Goal: Information Seeking & Learning: Learn about a topic

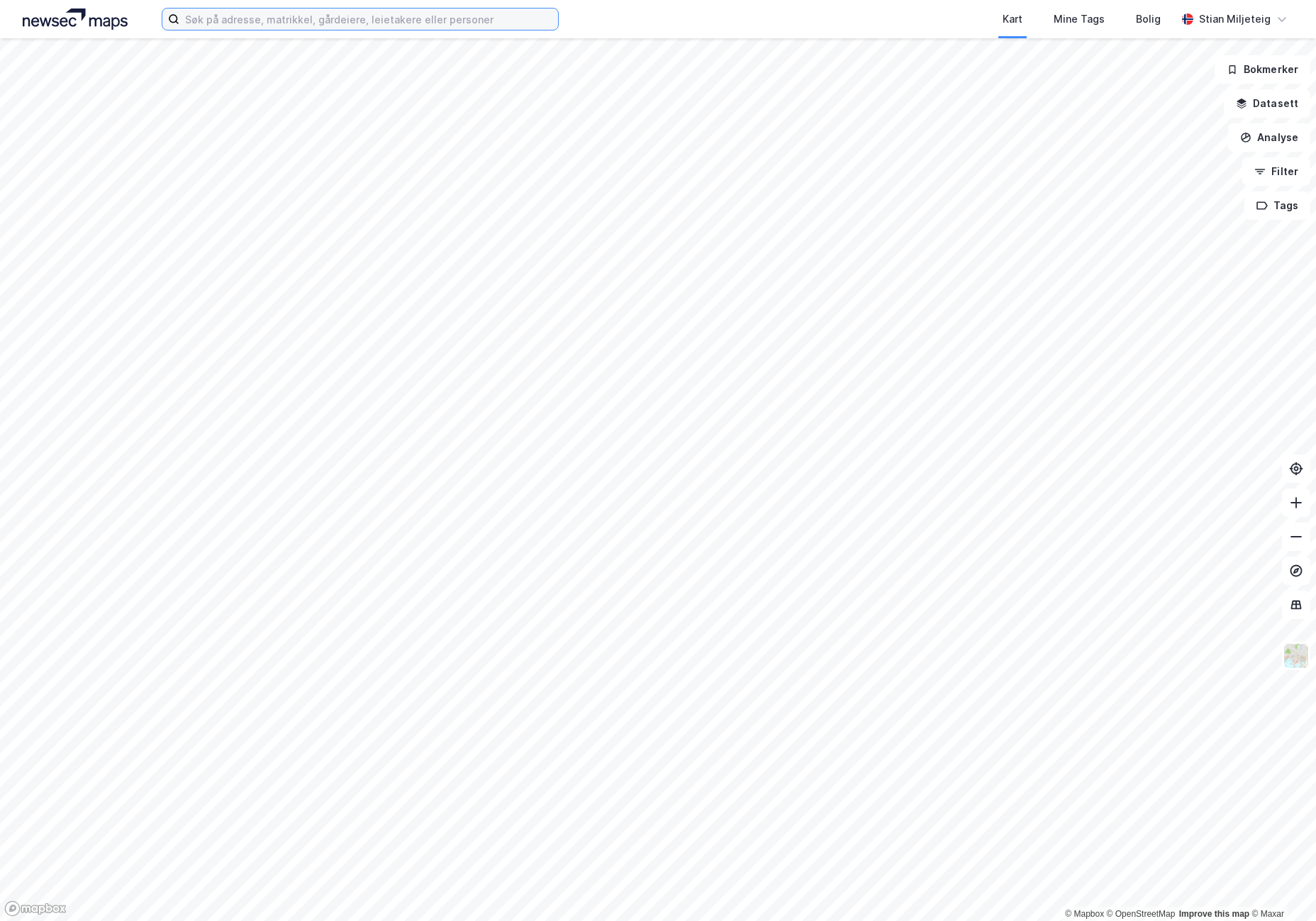
click at [295, 21] on input at bounding box center [369, 19] width 379 height 21
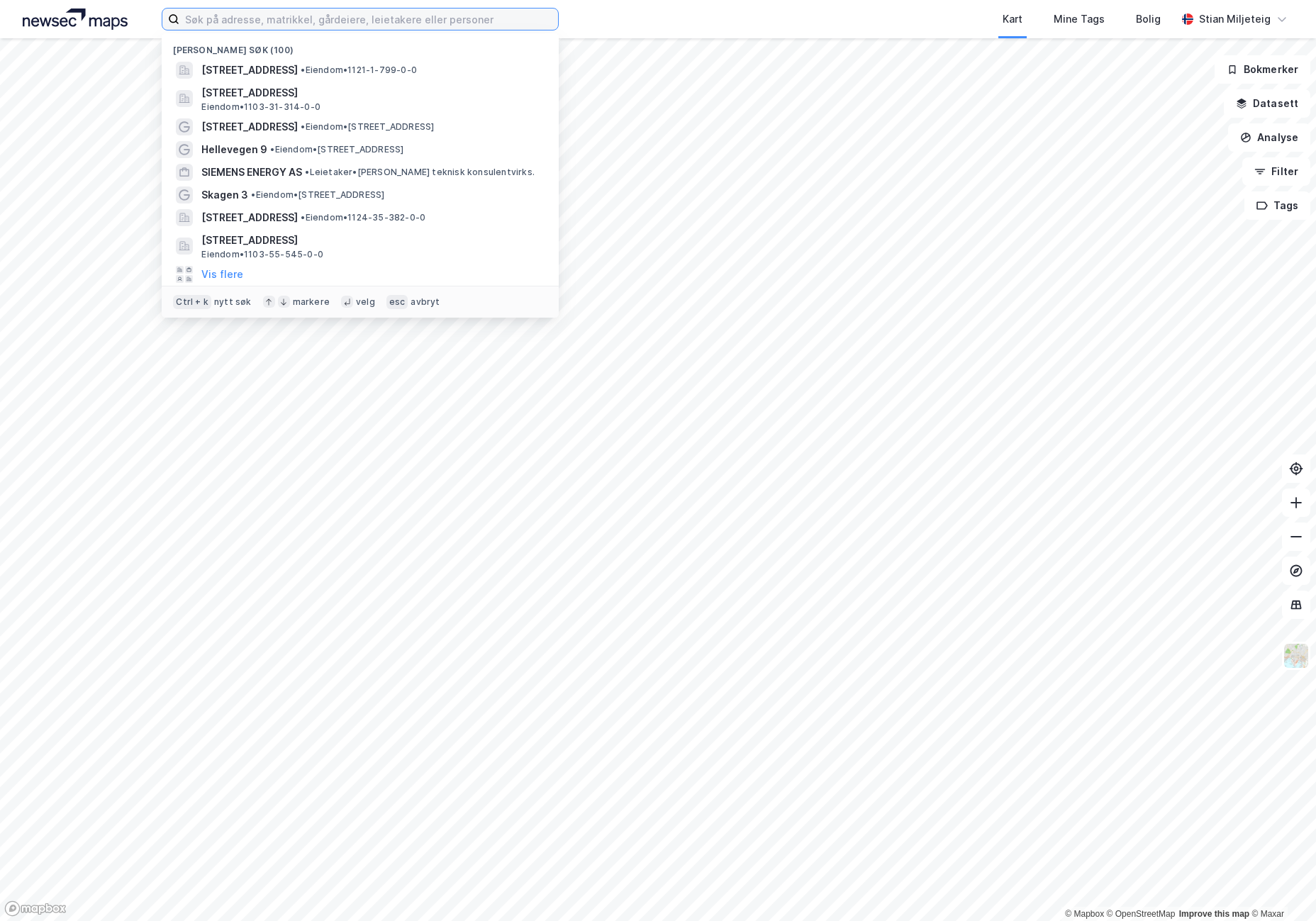
paste input "Grotnes alle 26 B"
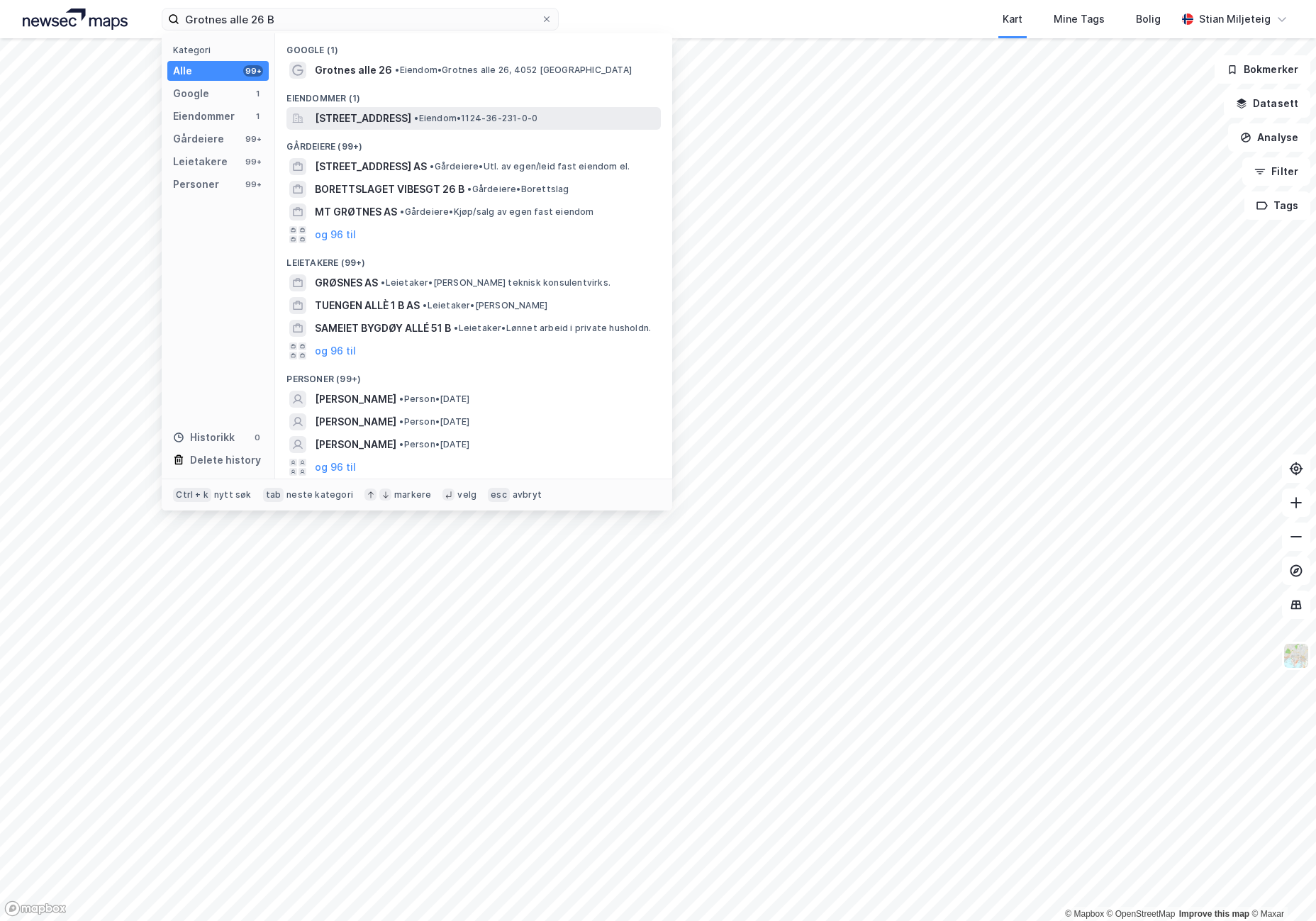
click at [369, 116] on span "[STREET_ADDRESS]" at bounding box center [363, 118] width 97 height 17
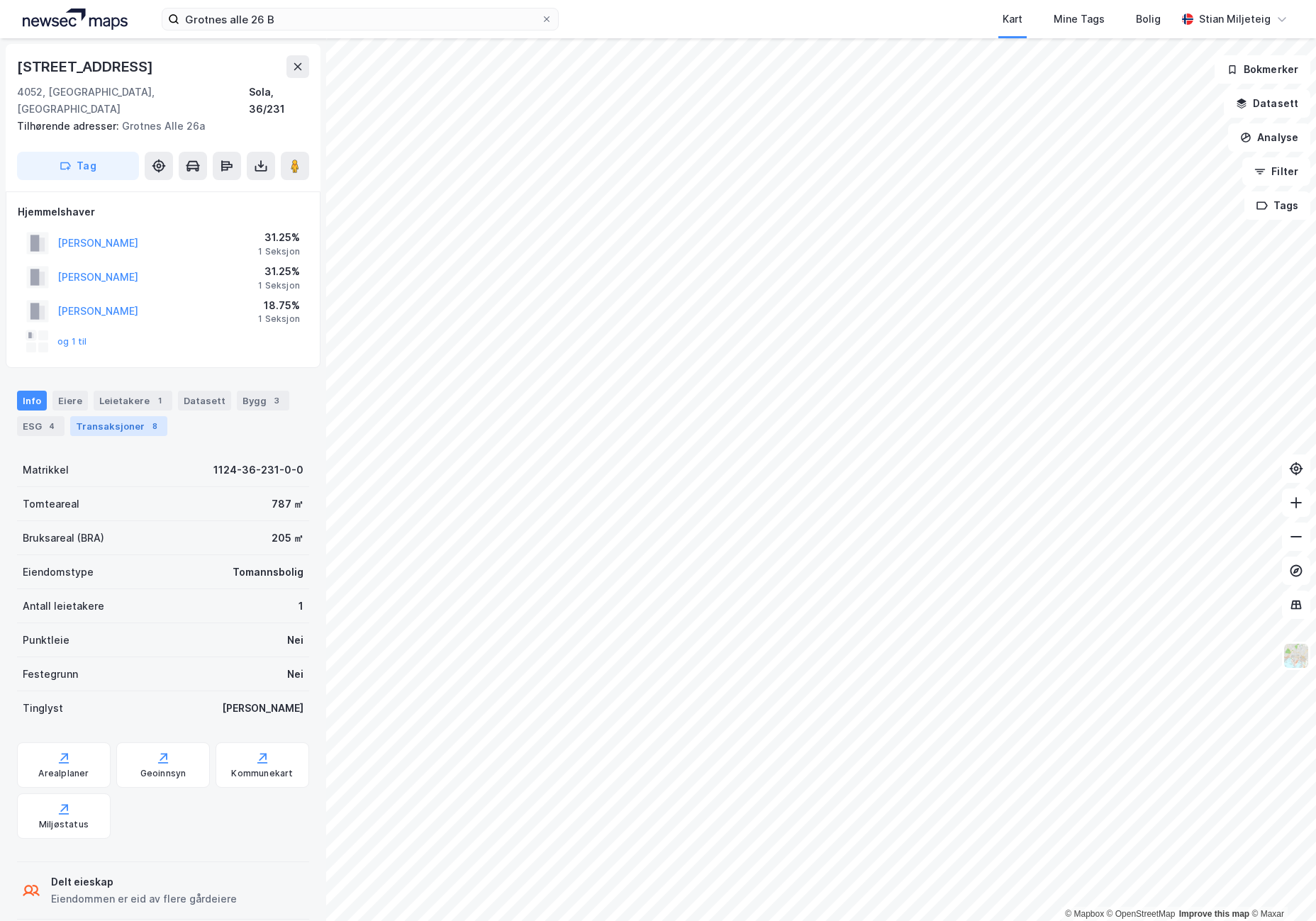
click at [112, 417] on div "Transaksjoner 8" at bounding box center [118, 427] width 97 height 20
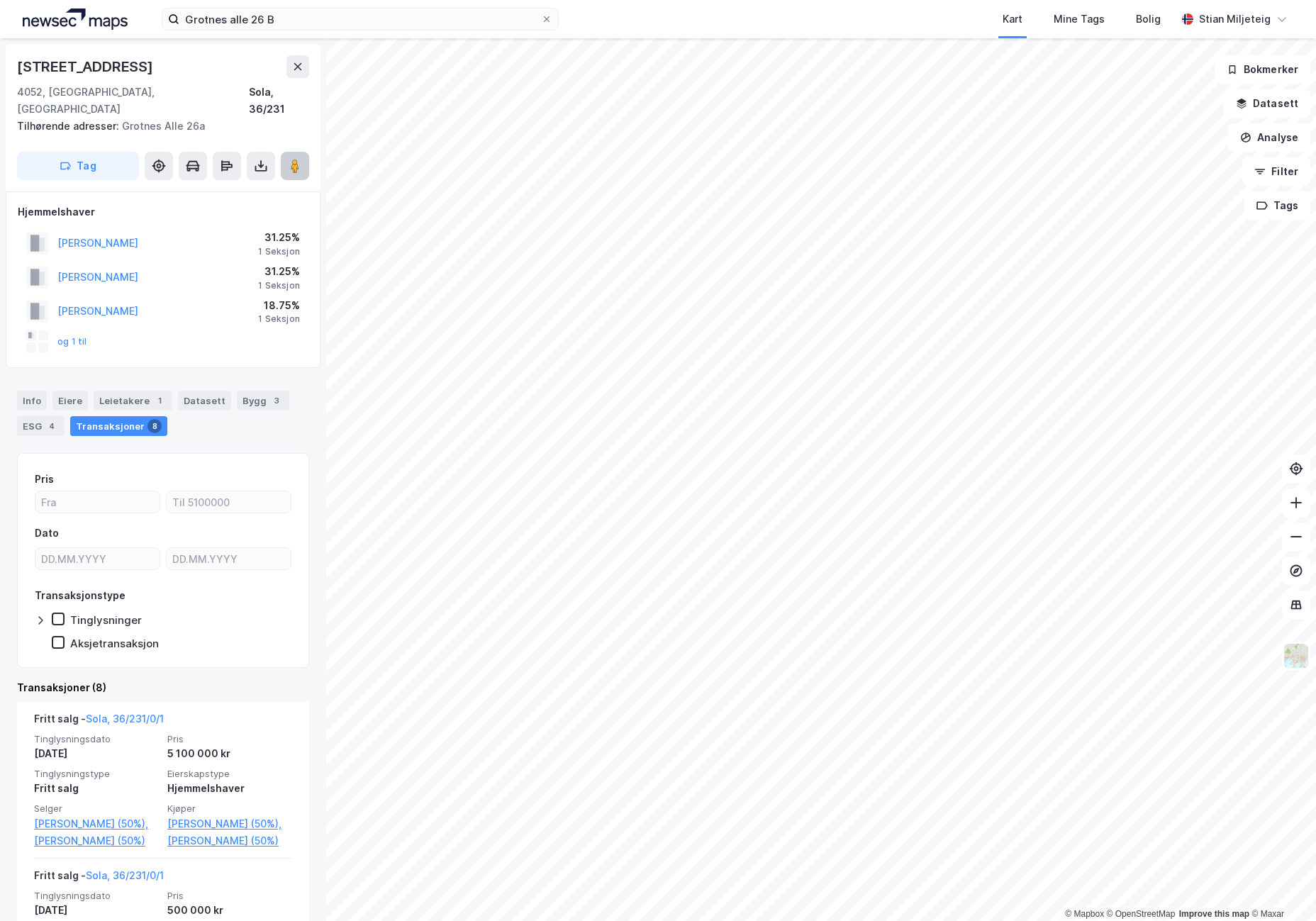
click at [293, 158] on image at bounding box center [295, 165] width 9 height 14
click at [296, 158] on image at bounding box center [295, 165] width 9 height 14
click at [292, 158] on image at bounding box center [295, 165] width 9 height 14
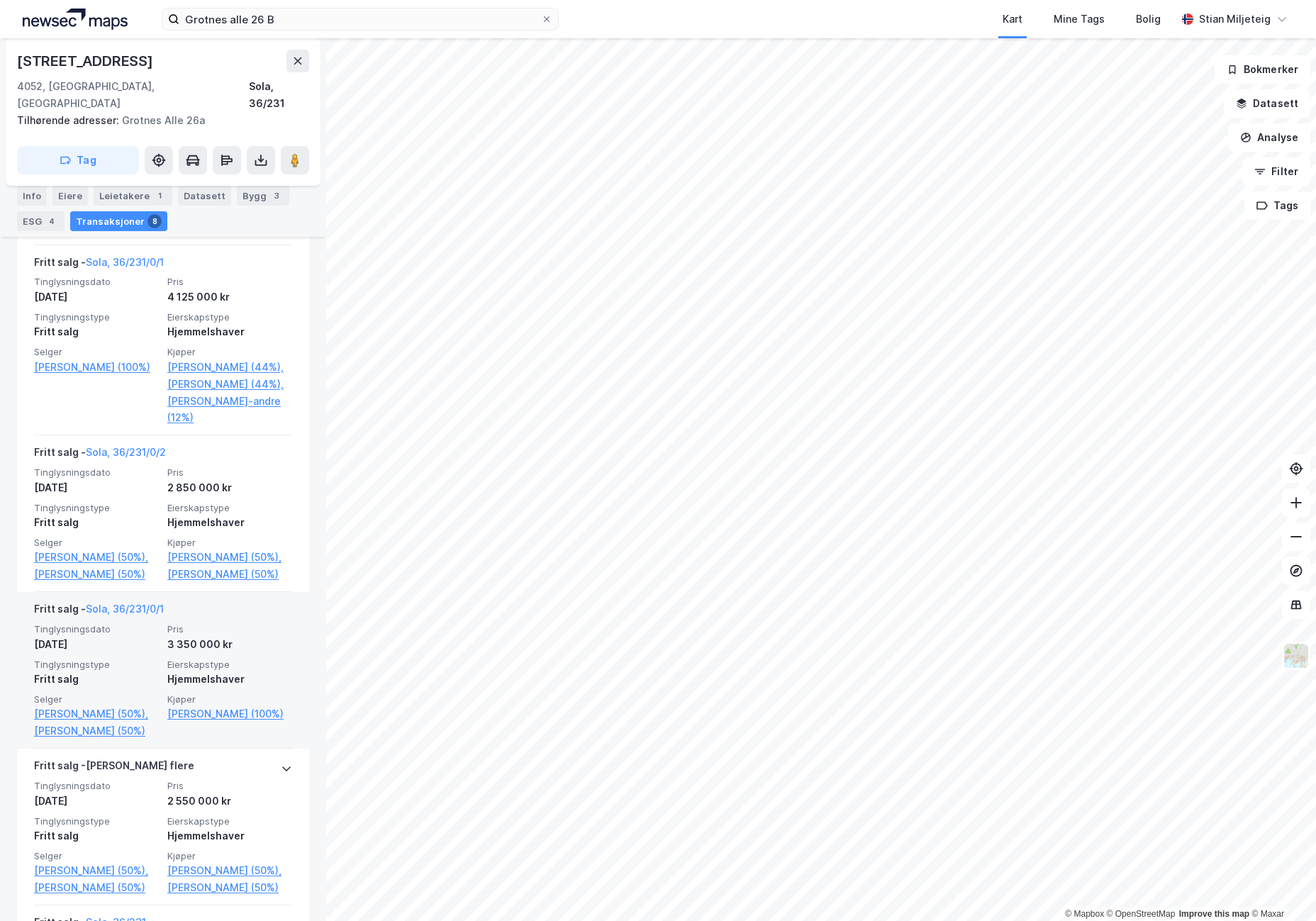
scroll to position [781, 0]
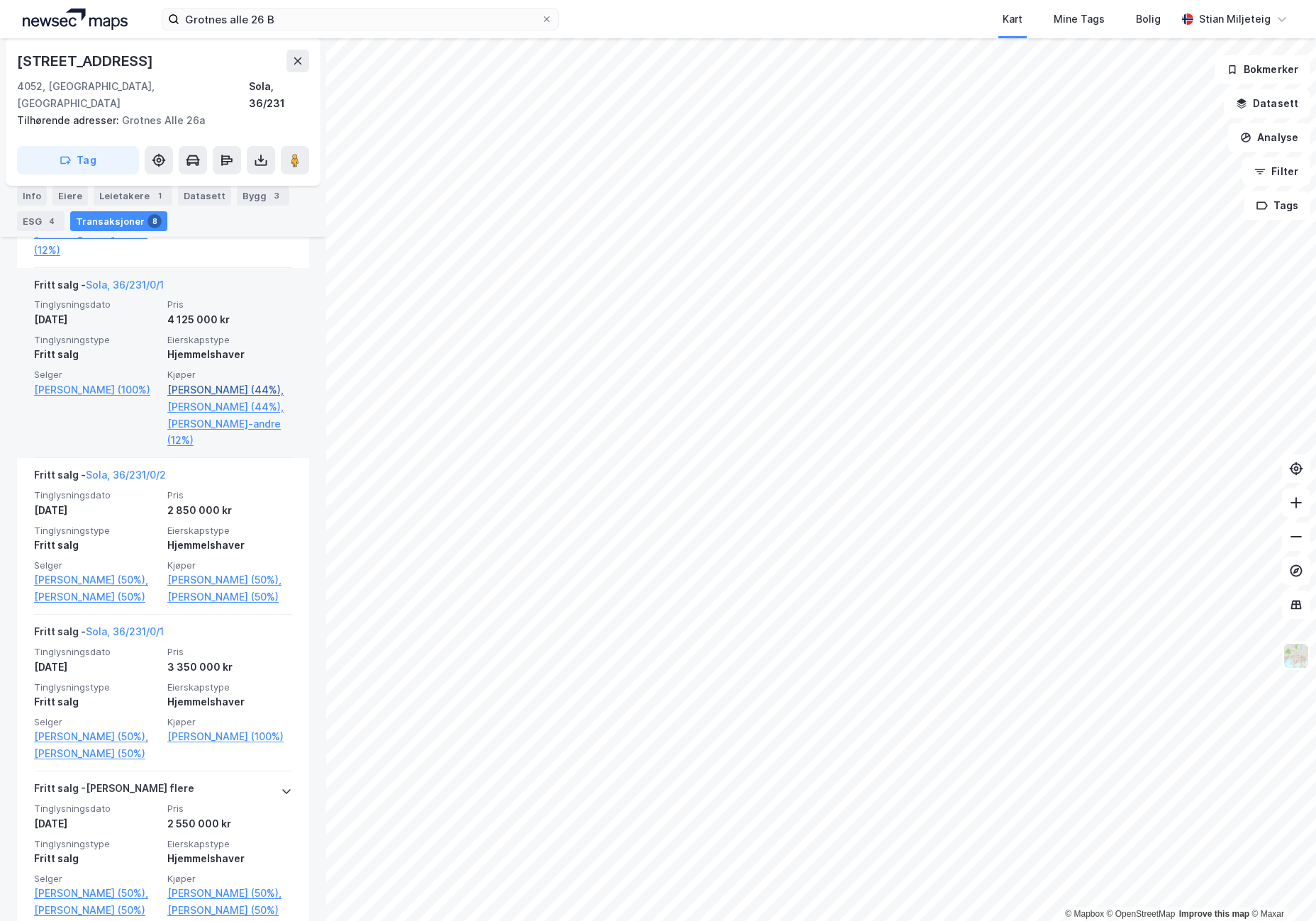
click at [209, 390] on link "[PERSON_NAME] (44%)," at bounding box center [229, 390] width 125 height 17
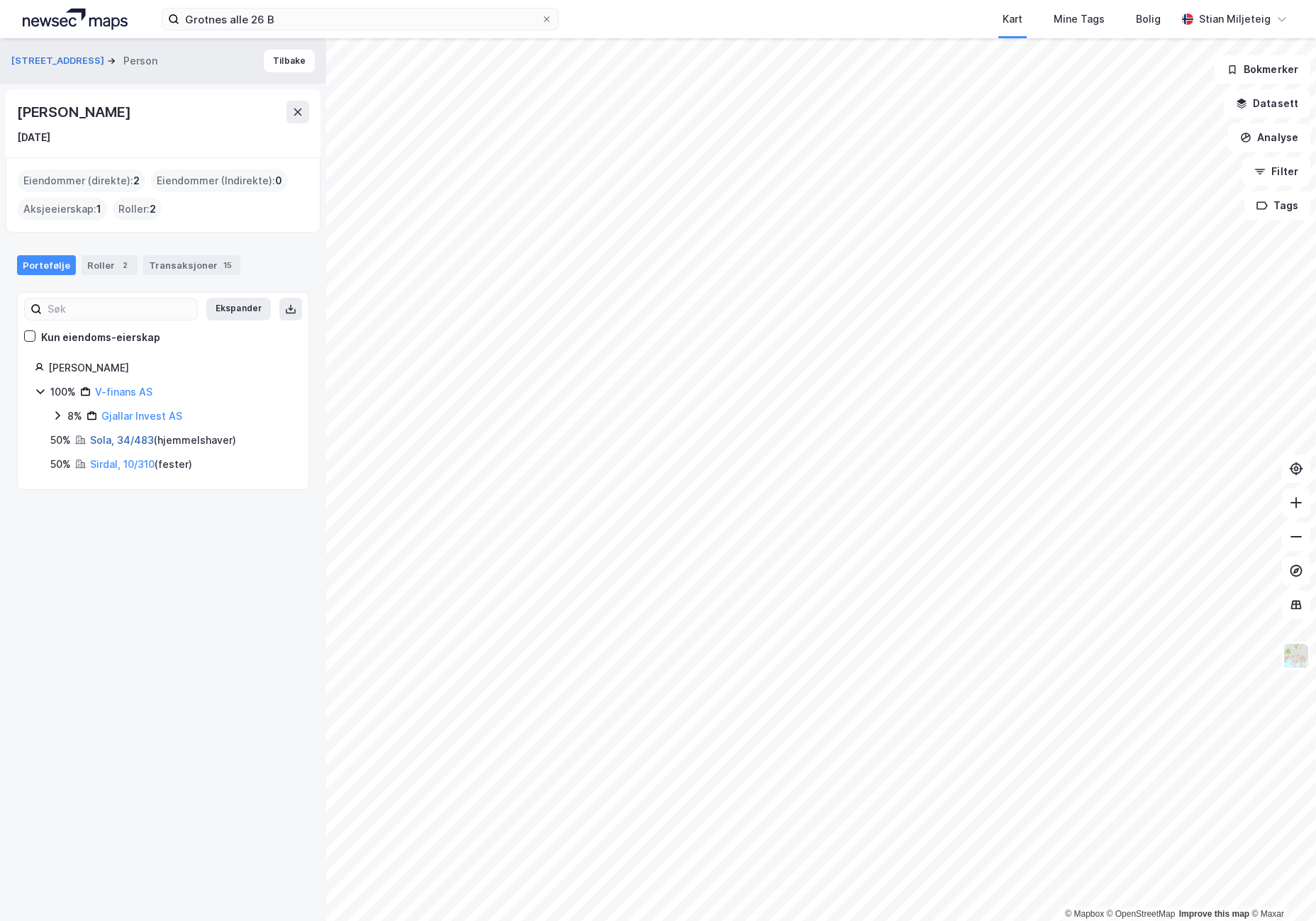
click at [104, 439] on link "Sola, 34/483" at bounding box center [122, 440] width 64 height 12
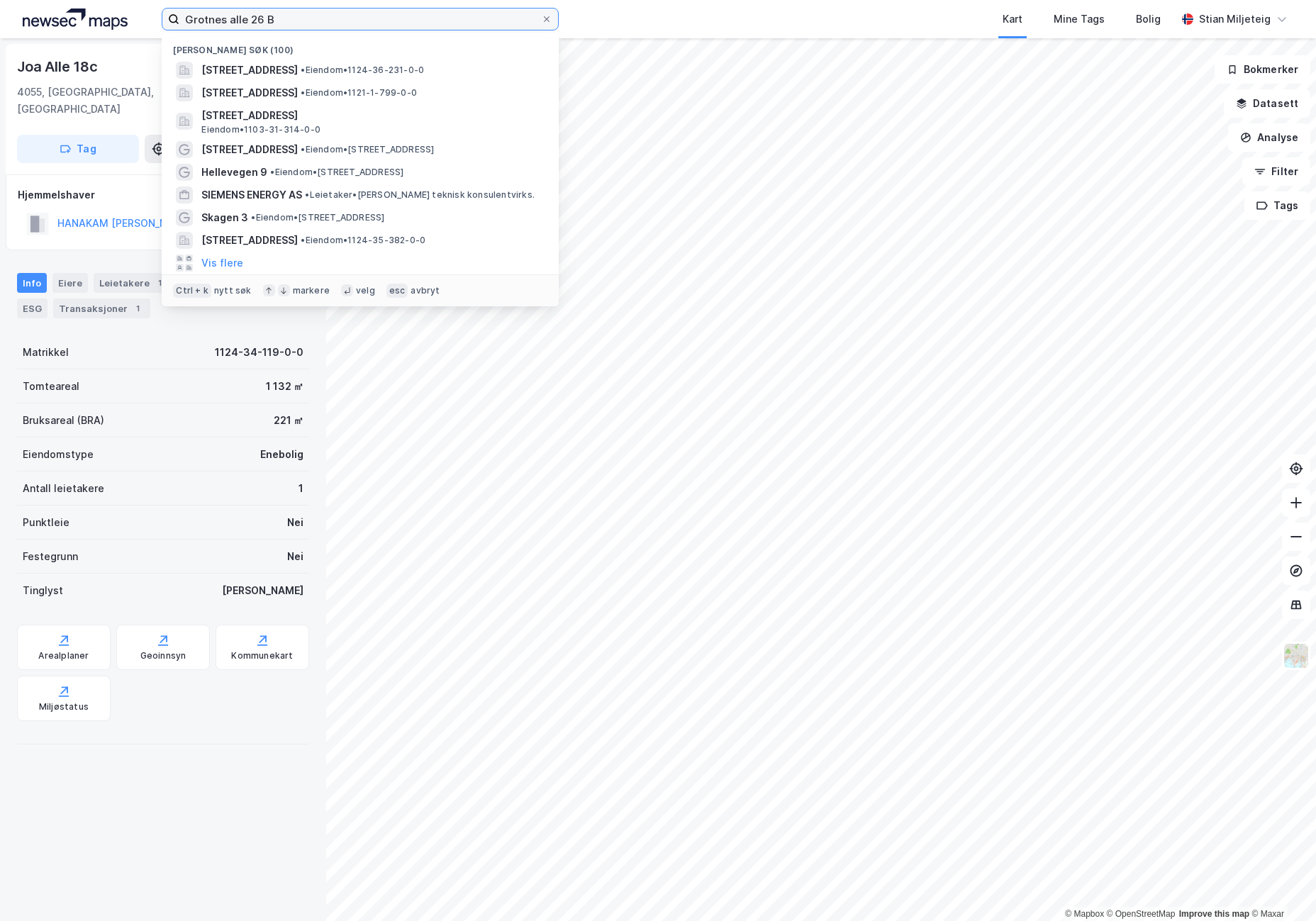
drag, startPoint x: 317, startPoint y: 13, endPoint x: 167, endPoint y: 0, distance: 150.6
click at [167, 0] on div "Grotnes alle 26 B Nylige søk (100) Grotnes alle 26B, 4052, [GEOGRAPHIC_DATA], […" at bounding box center [658, 19] width 1316 height 38
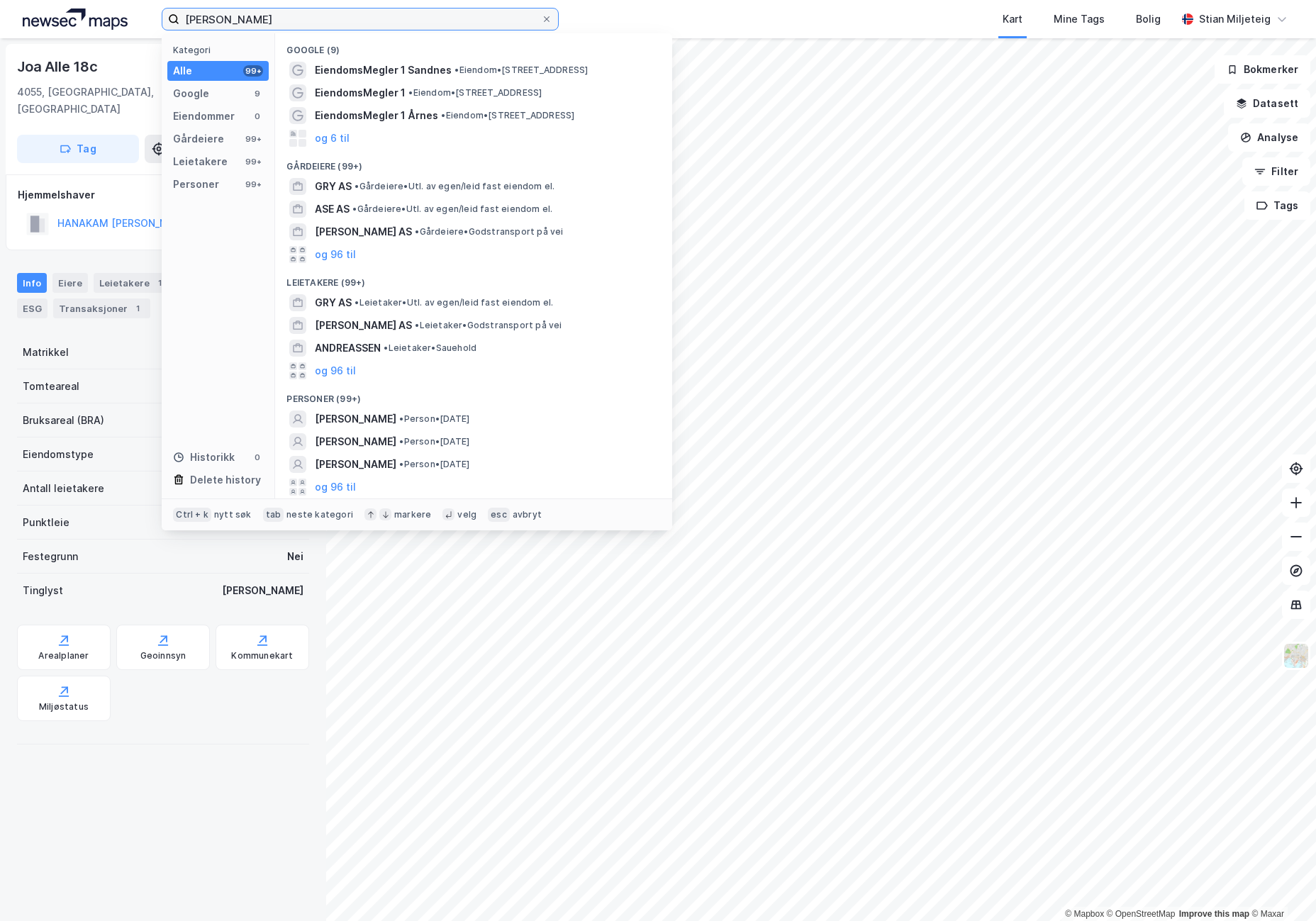
type input "[PERSON_NAME]"
click at [397, 413] on span "[PERSON_NAME]" at bounding box center [356, 419] width 82 height 17
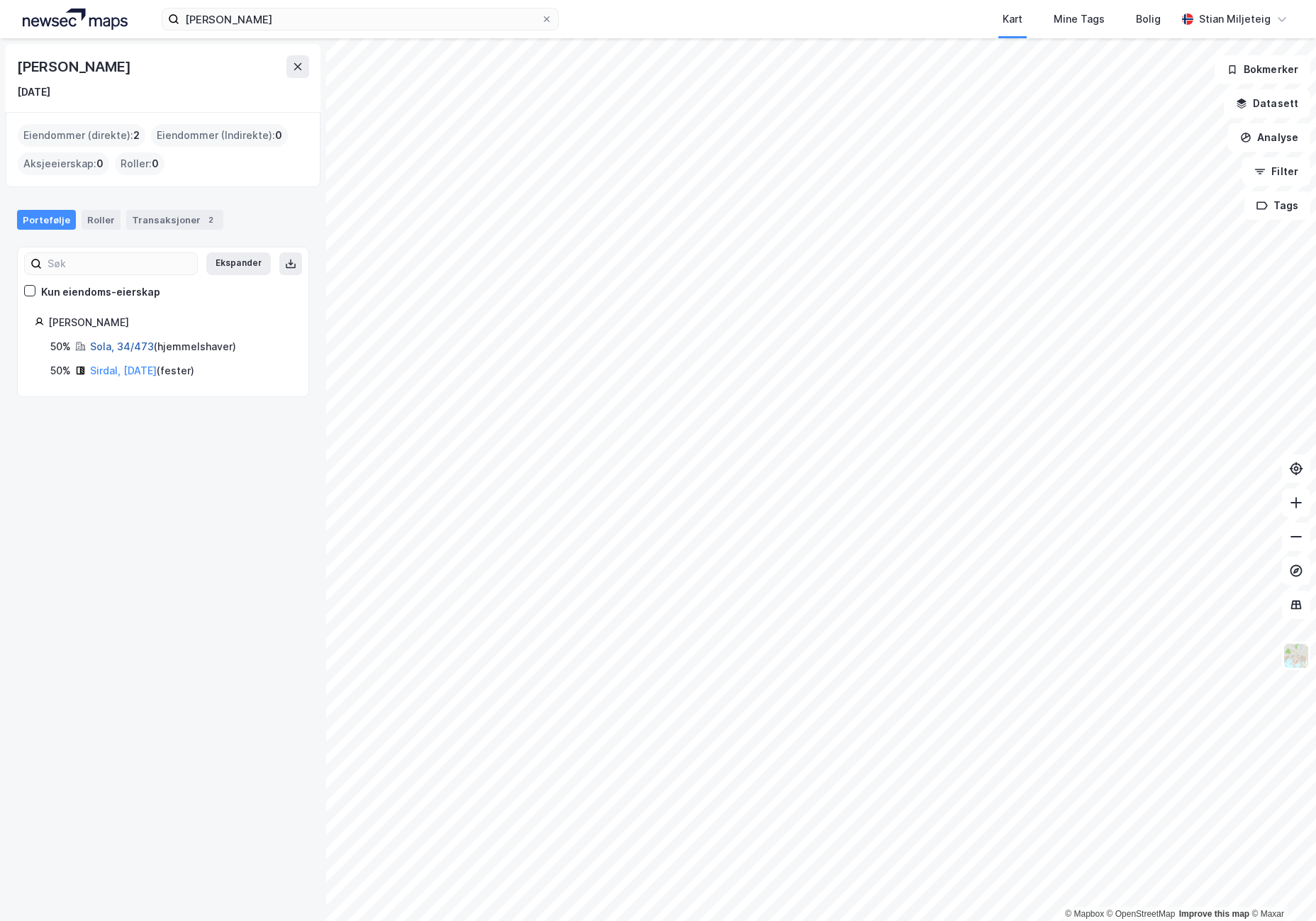
click at [124, 343] on link "Sola, 34/473" at bounding box center [122, 346] width 64 height 12
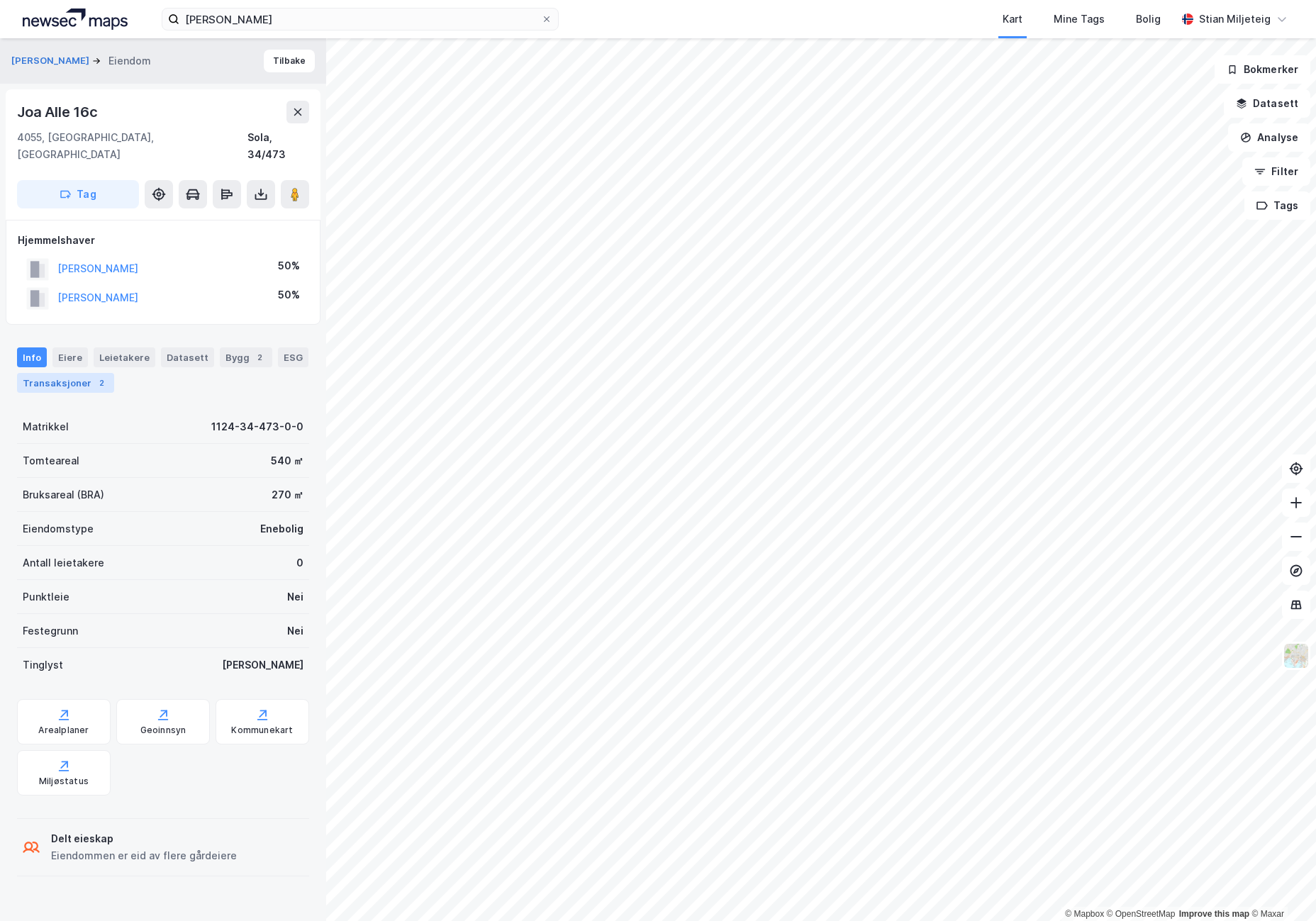
click at [58, 373] on div "Transaksjoner 2" at bounding box center [65, 383] width 97 height 20
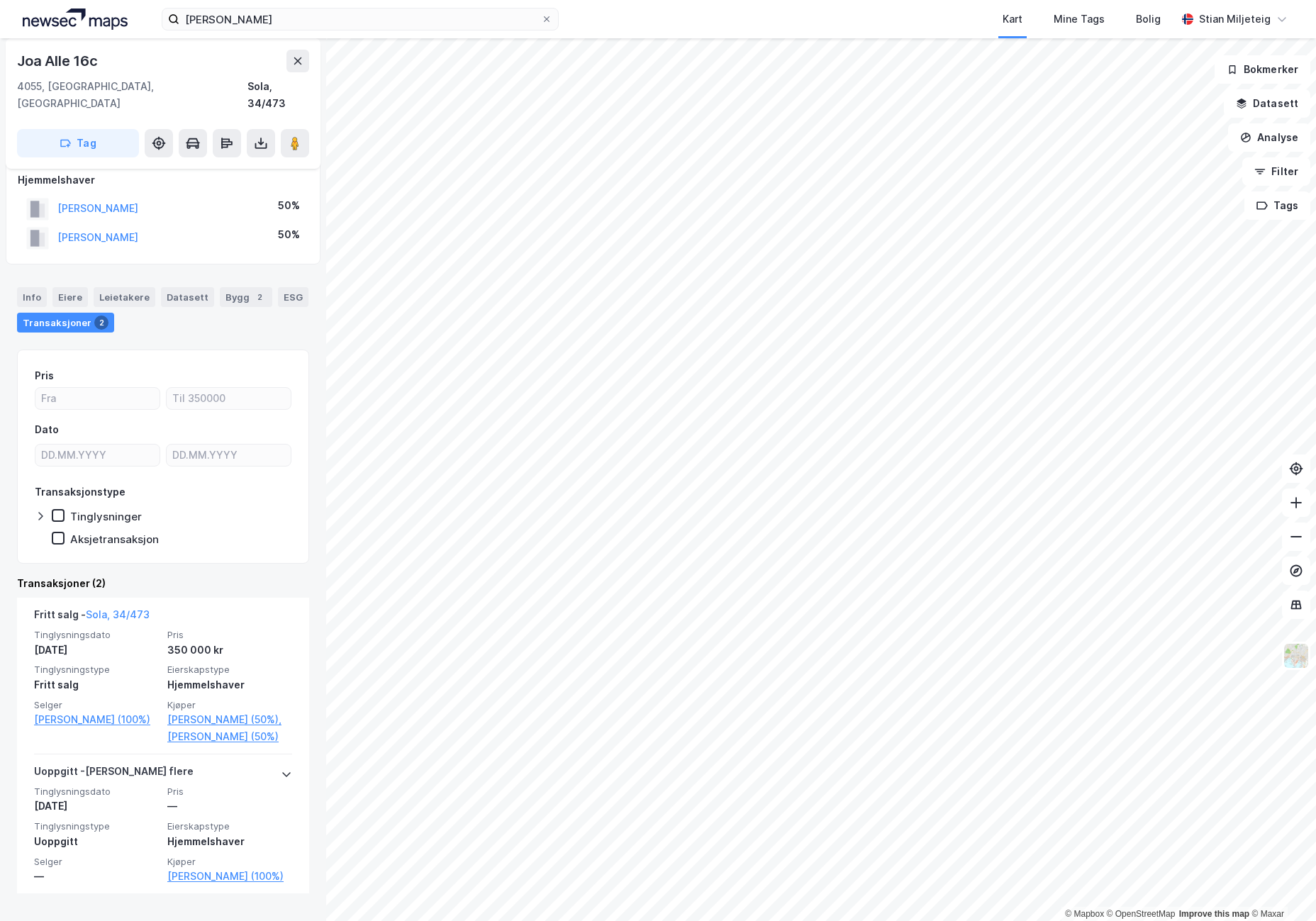
scroll to position [84, 0]
